Goal: Information Seeking & Learning: Learn about a topic

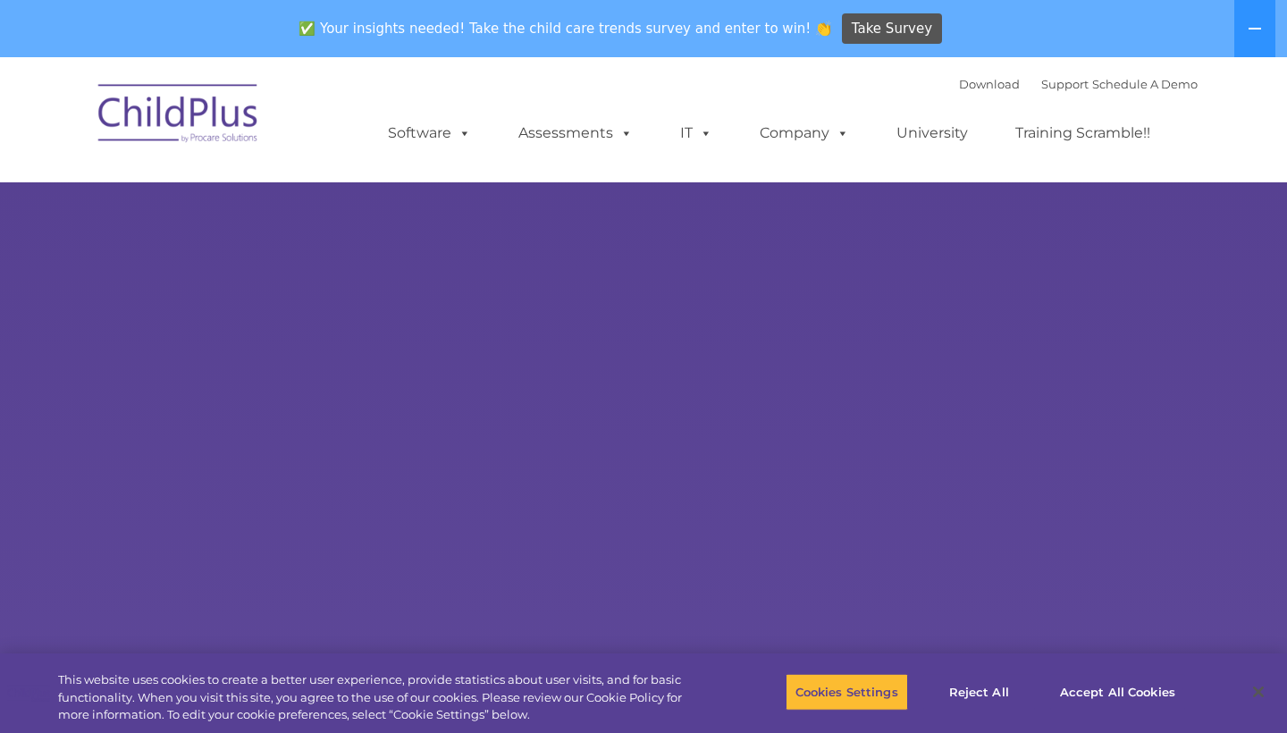
select select "MEDIUM"
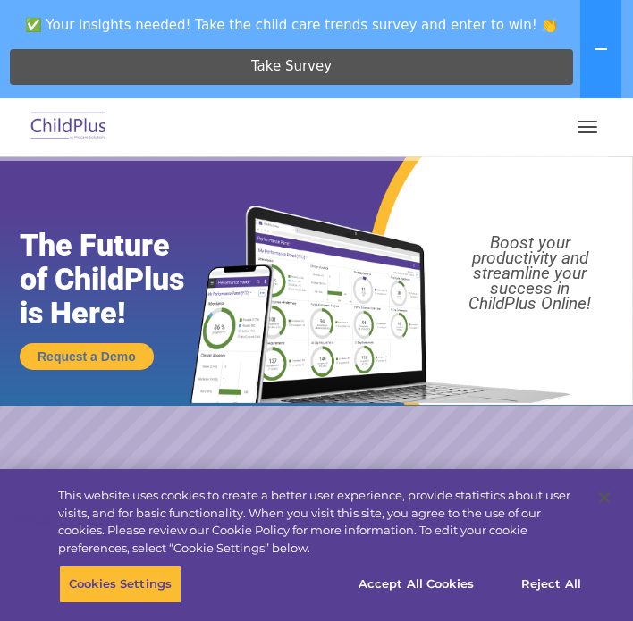
click at [576, 130] on button "button" at bounding box center [588, 127] width 38 height 29
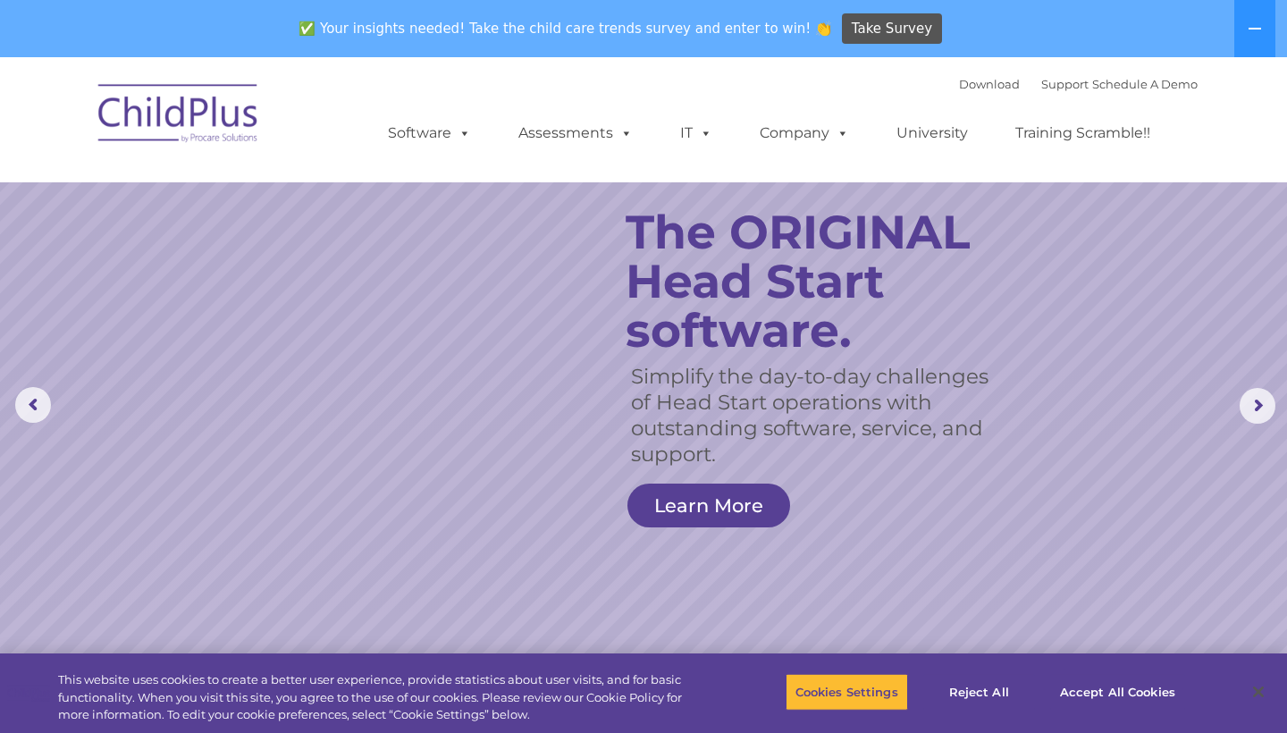
click at [912, 614] on rs-slide "Simplify the day-to-day challenges of Head Start operations with outstanding so…" at bounding box center [643, 405] width 1287 height 697
click at [1077, 701] on button "Accept All Cookies" at bounding box center [1117, 692] width 135 height 38
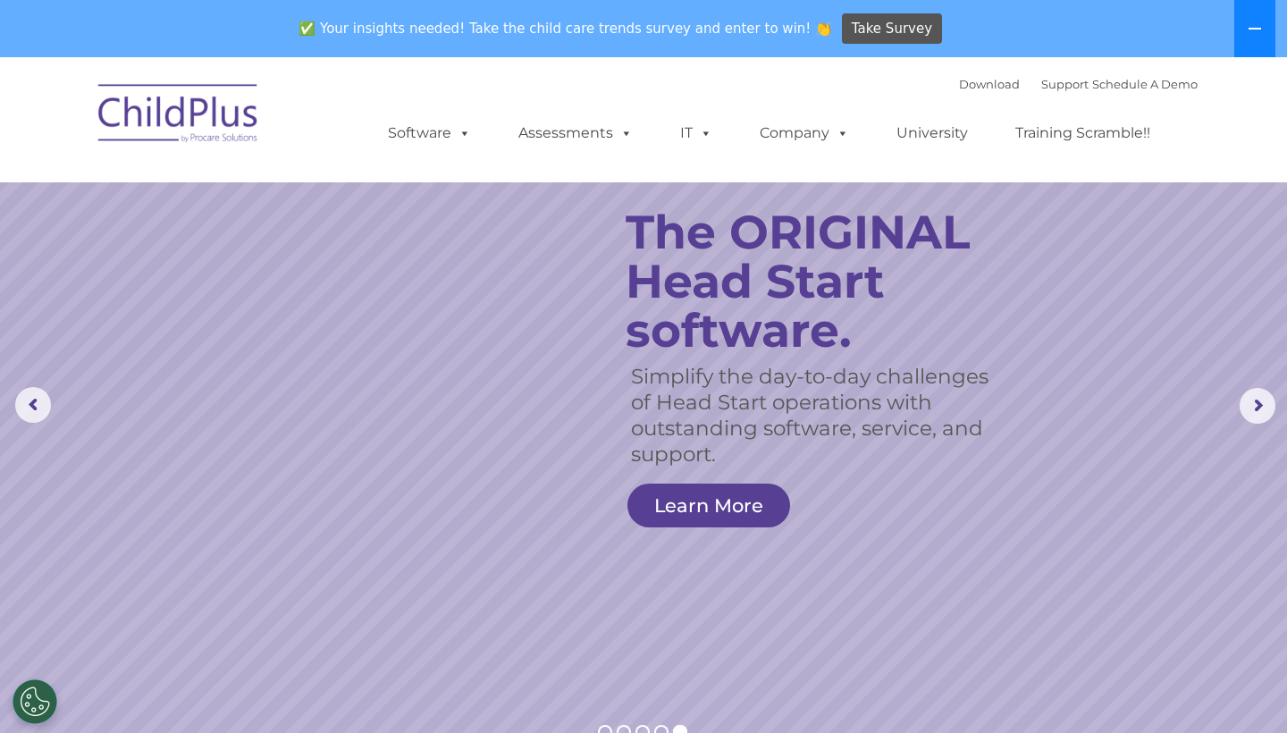
click at [1256, 37] on button at bounding box center [1254, 28] width 41 height 57
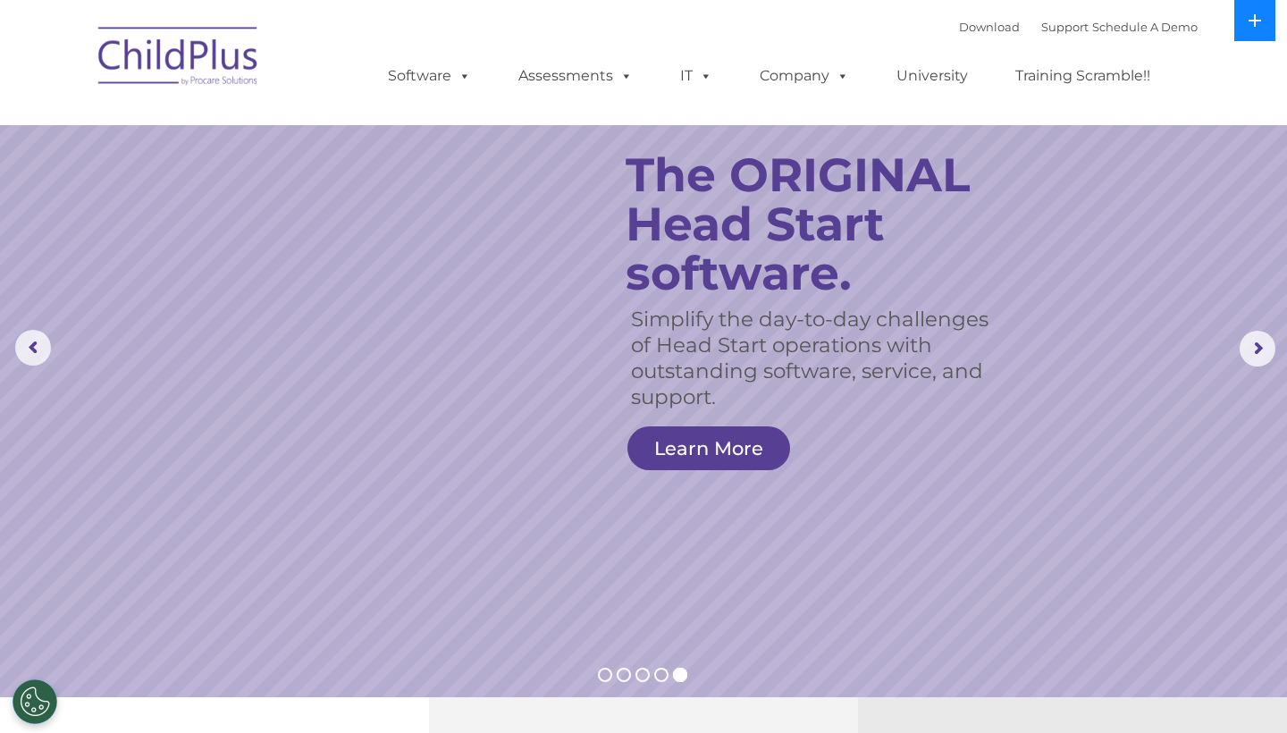
click at [1256, 37] on button at bounding box center [1254, 20] width 41 height 41
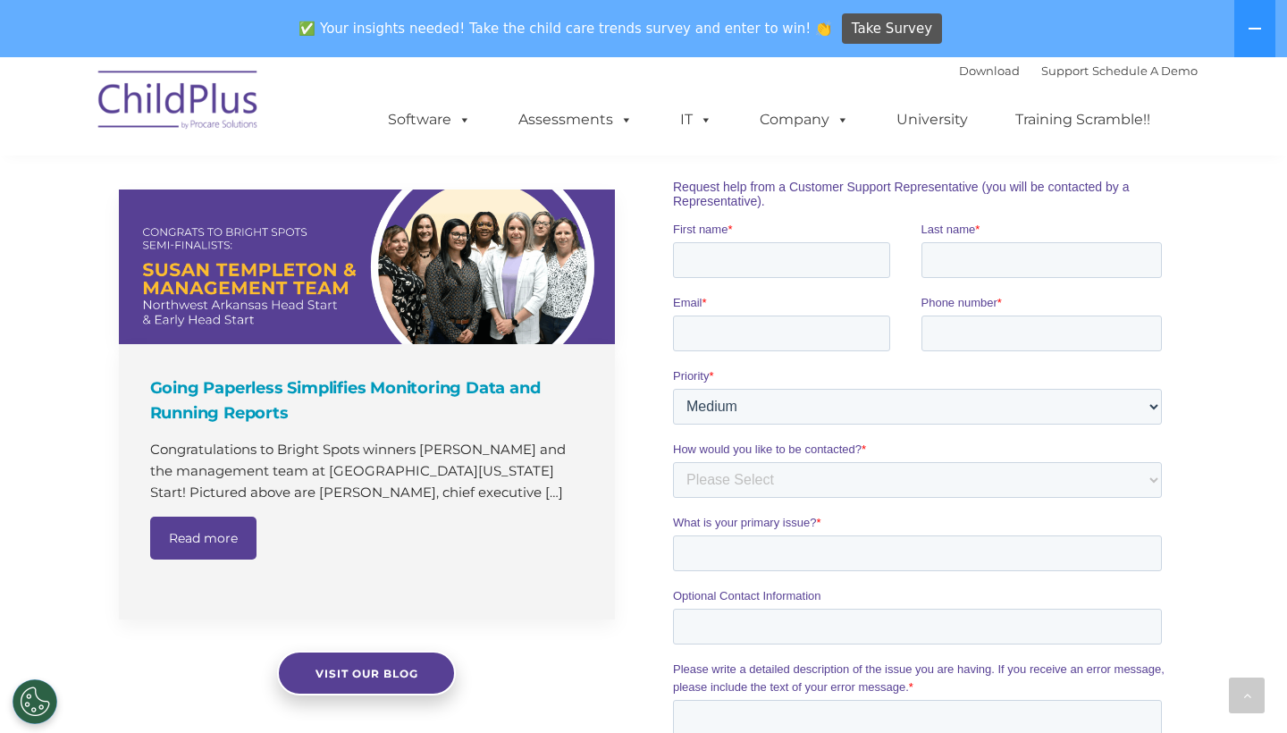
scroll to position [1166, 0]
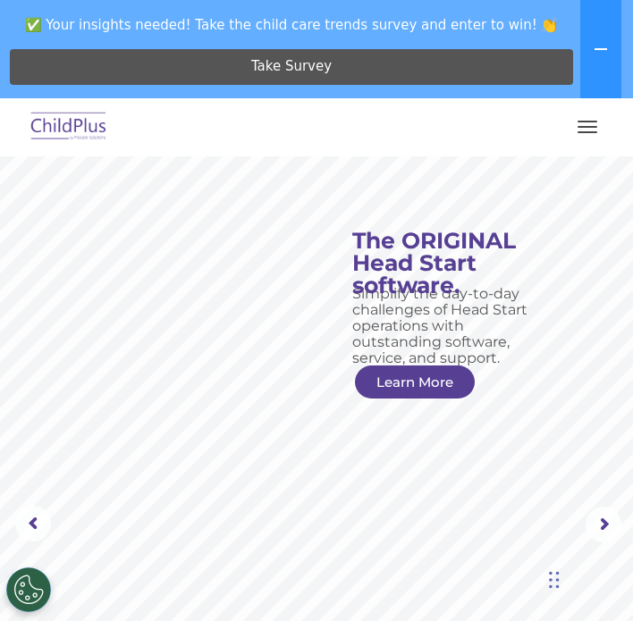
click at [584, 125] on button "button" at bounding box center [588, 127] width 38 height 29
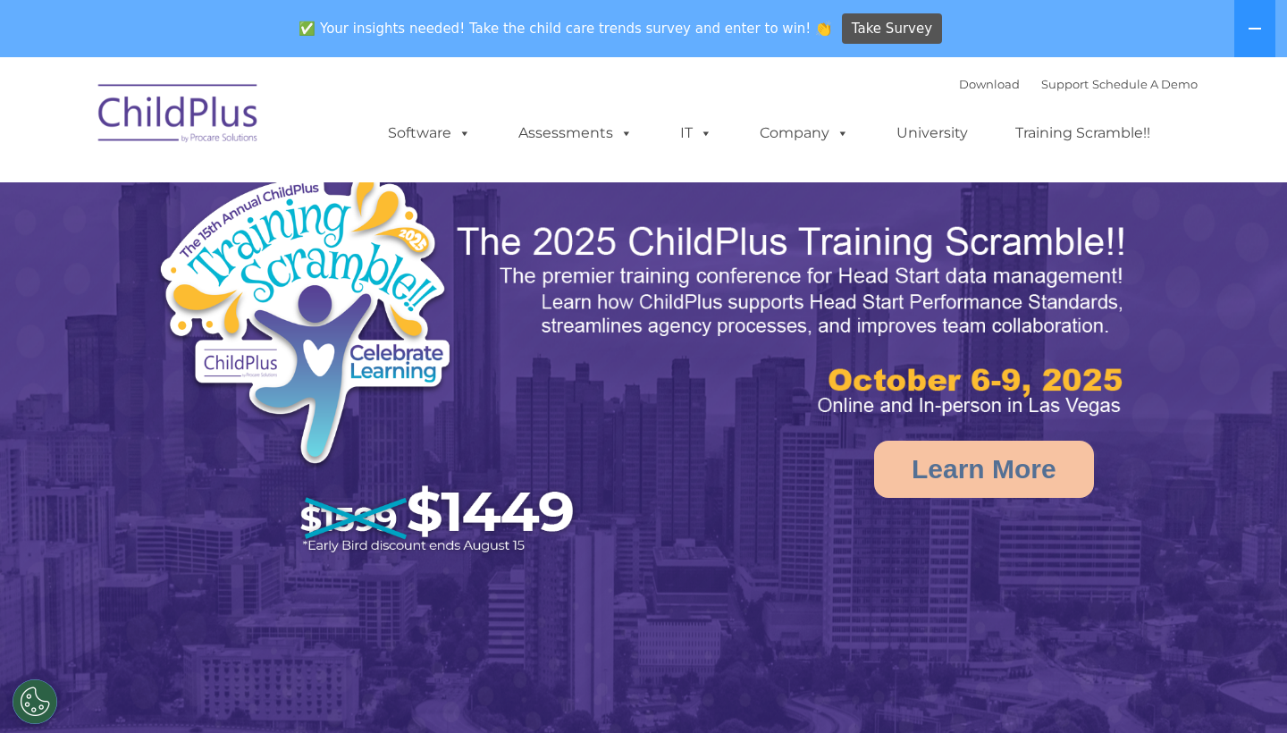
select select "MEDIUM"
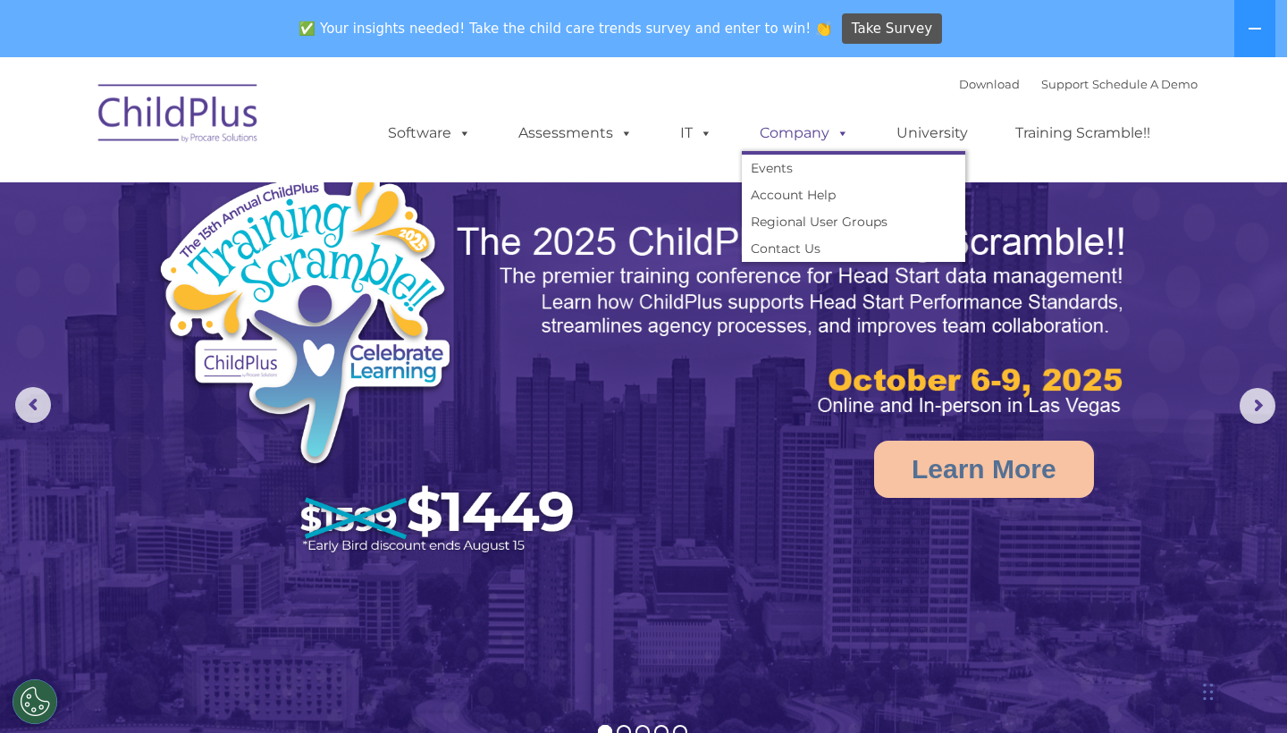
click at [836, 132] on span at bounding box center [840, 132] width 20 height 17
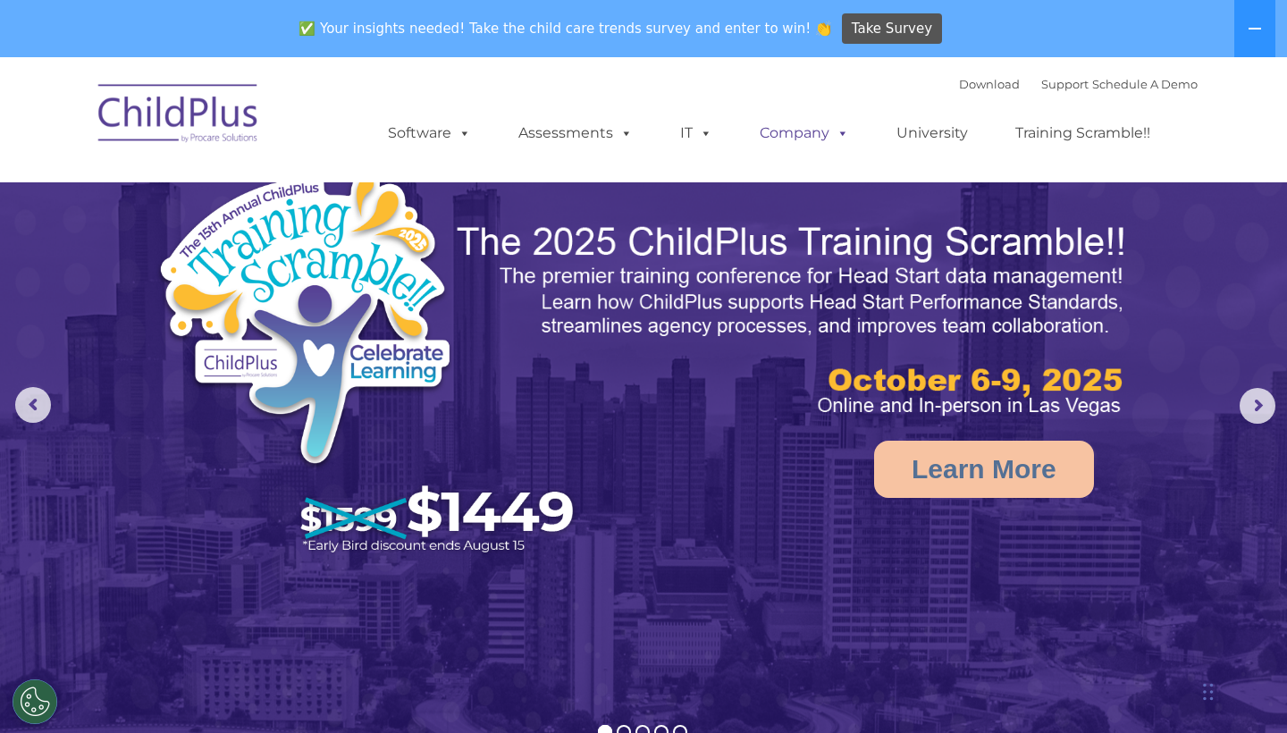
click at [821, 137] on link "Company" at bounding box center [804, 133] width 125 height 36
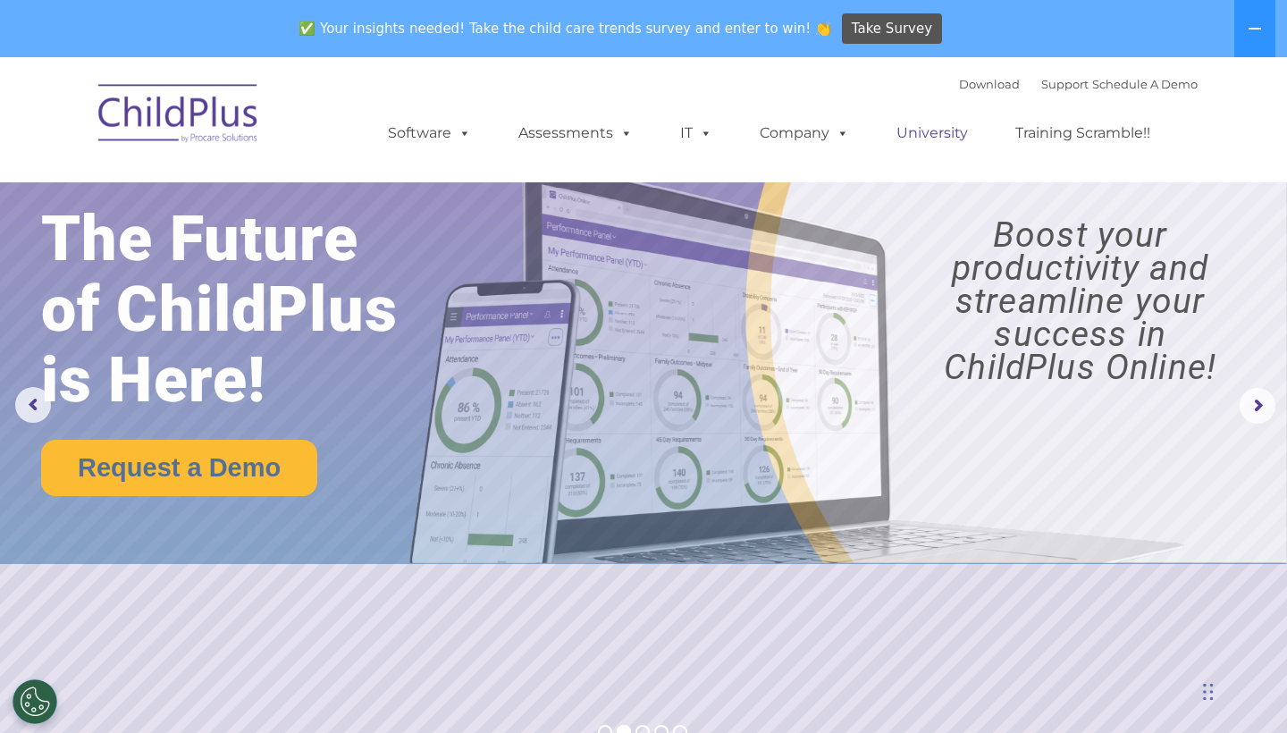
click at [965, 139] on link "University" at bounding box center [932, 133] width 107 height 36
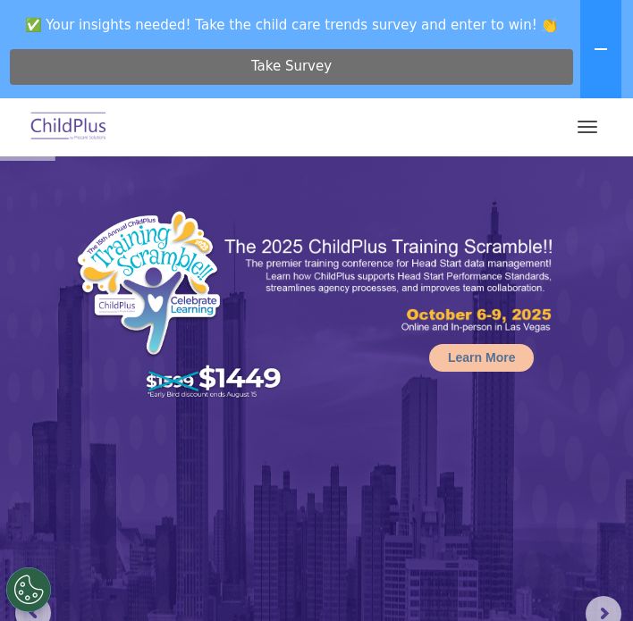
select select "MEDIUM"
